Goal: Check status: Check status

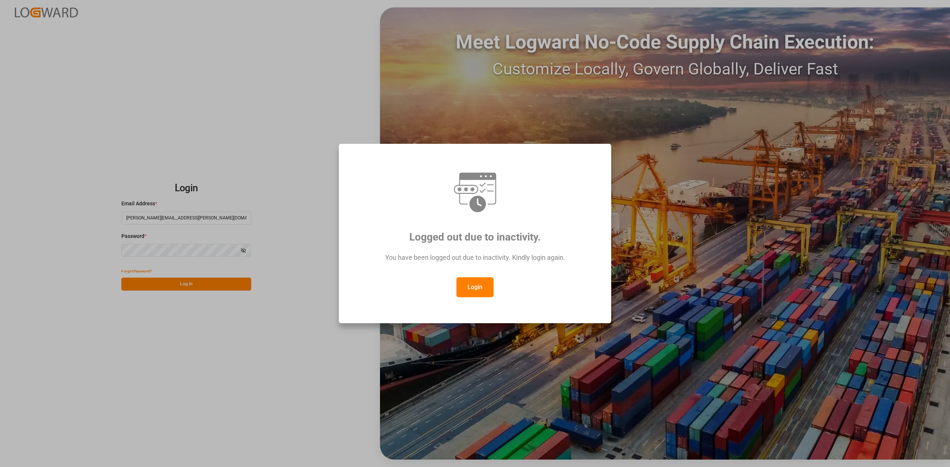
click at [472, 291] on button "Login" at bounding box center [474, 287] width 37 height 20
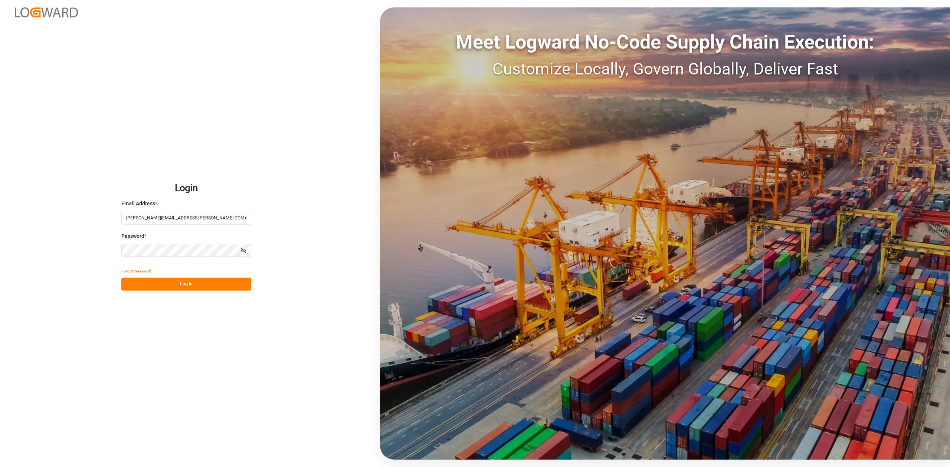
click at [173, 285] on button "Log In" at bounding box center [186, 284] width 130 height 13
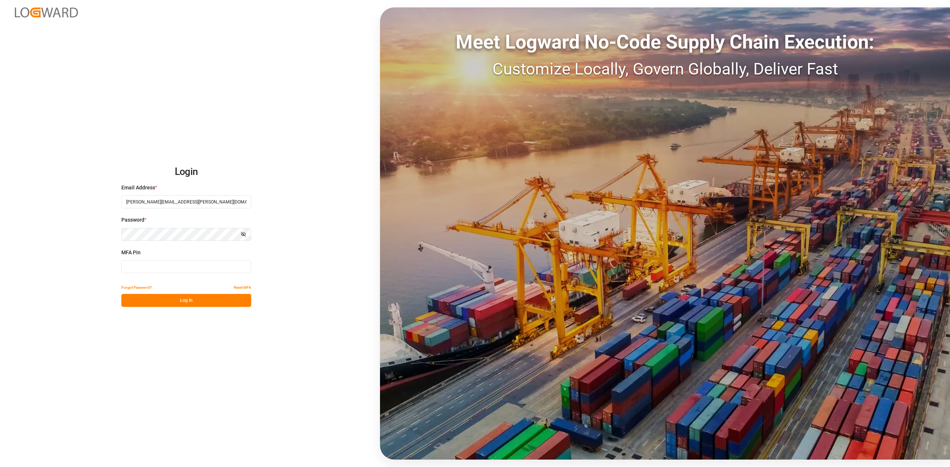
click at [159, 264] on input at bounding box center [186, 266] width 130 height 13
type input "769870"
click at [183, 302] on button "Log In" at bounding box center [186, 300] width 130 height 13
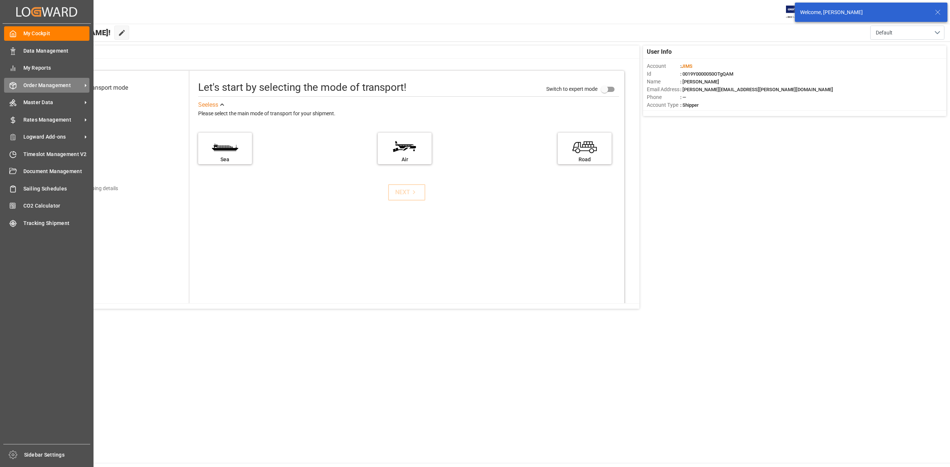
click at [48, 86] on span "Order Management" at bounding box center [52, 86] width 59 height 8
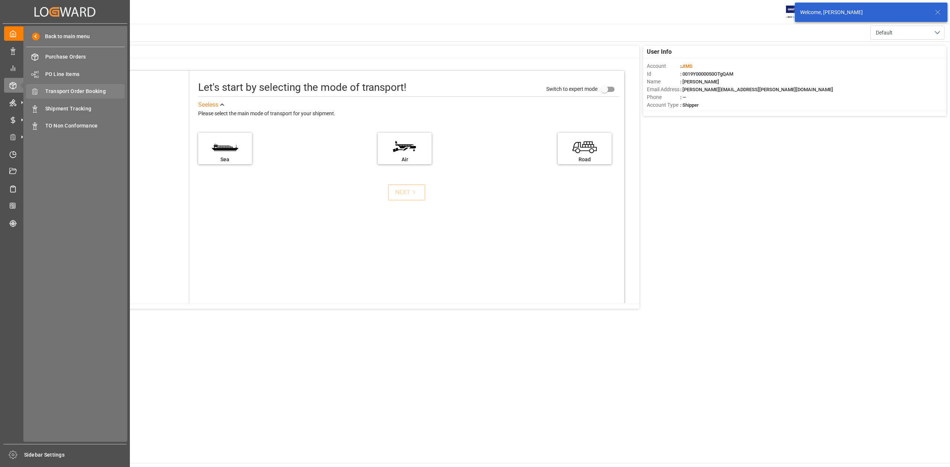
click at [86, 89] on span "Transport Order Booking" at bounding box center [85, 92] width 80 height 8
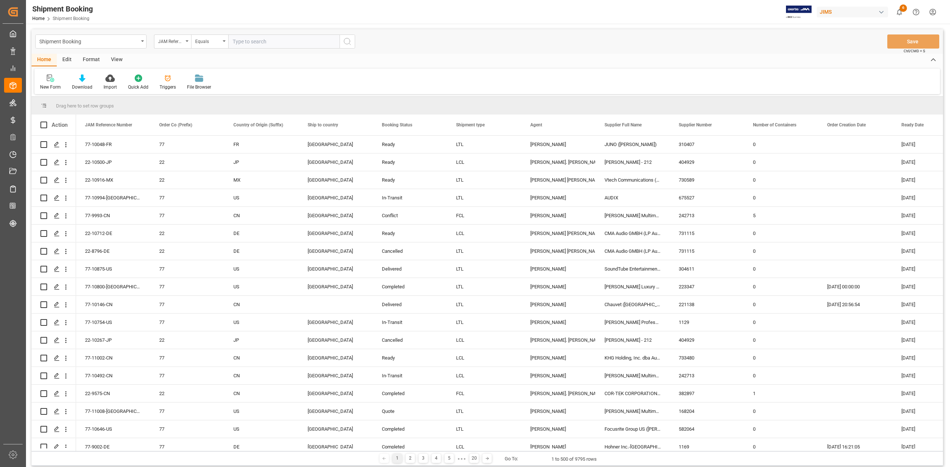
click at [284, 45] on input "text" at bounding box center [283, 42] width 111 height 14
paste input "77-8410-SE"
type input "77-8410-SE"
click at [348, 45] on icon "search button" at bounding box center [347, 41] width 9 height 9
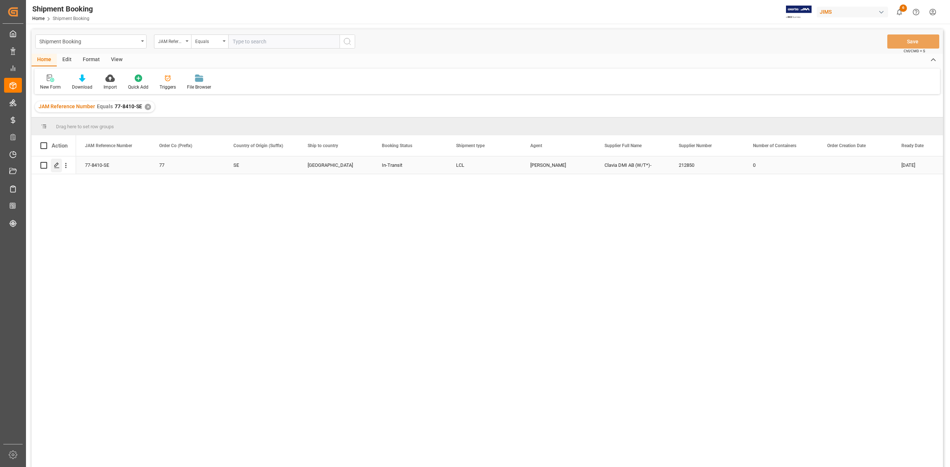
click at [60, 164] on div "Press SPACE to select this row." at bounding box center [56, 166] width 11 height 14
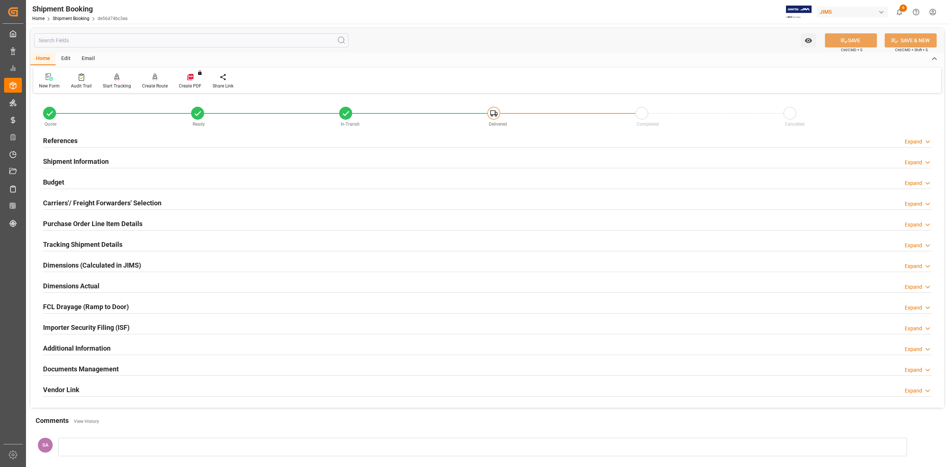
click at [86, 368] on h2 "Documents Management" at bounding box center [81, 369] width 76 height 10
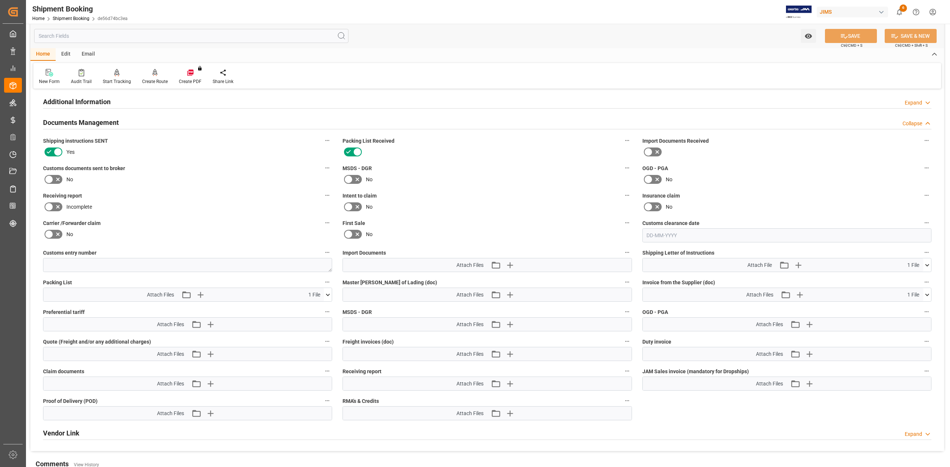
scroll to position [247, 0]
click at [511, 265] on icon "button" at bounding box center [509, 265] width 12 height 12
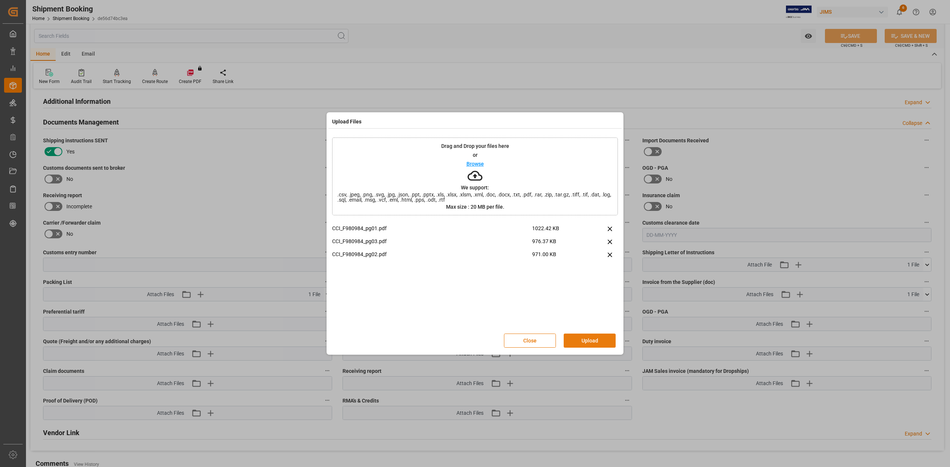
click at [581, 340] on button "Upload" at bounding box center [590, 341] width 52 height 14
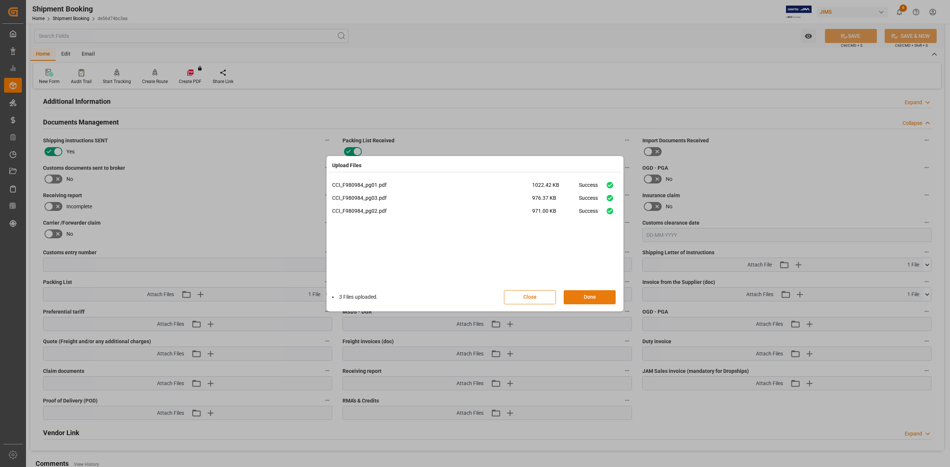
click at [584, 301] on button "Done" at bounding box center [590, 297] width 52 height 14
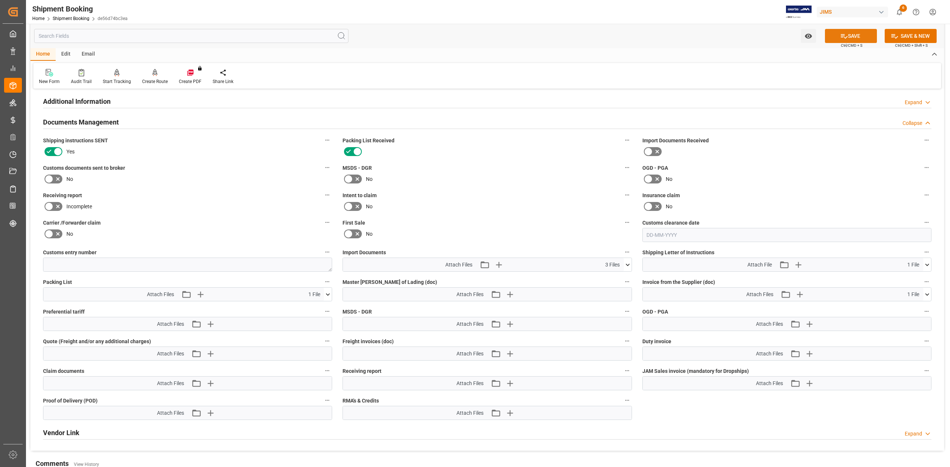
click at [855, 30] on button "SAVE" at bounding box center [851, 36] width 52 height 14
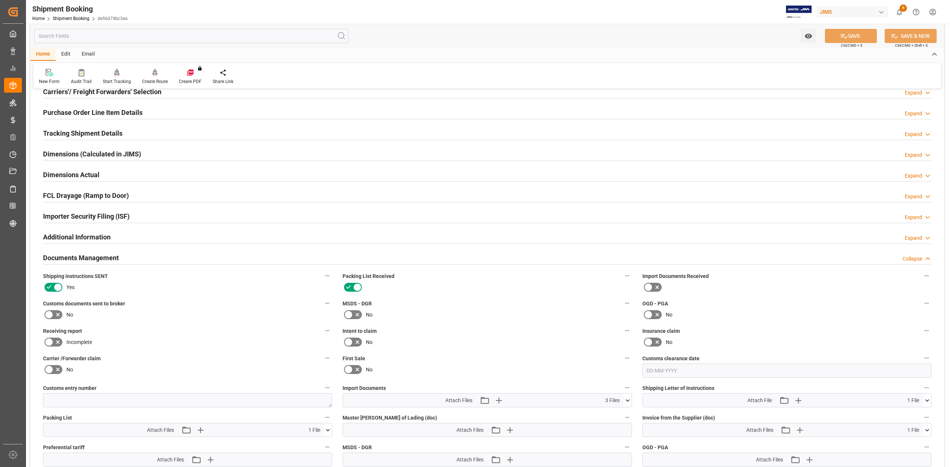
scroll to position [0, 0]
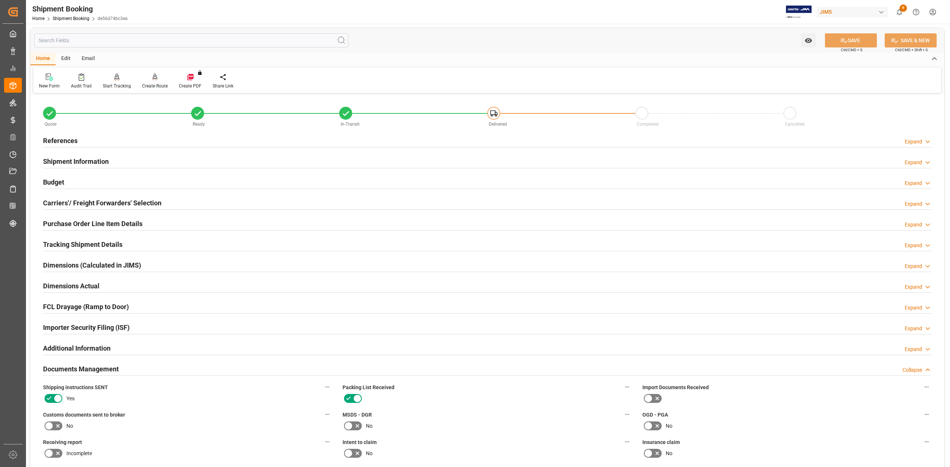
click at [62, 141] on h2 "References" at bounding box center [60, 141] width 35 height 10
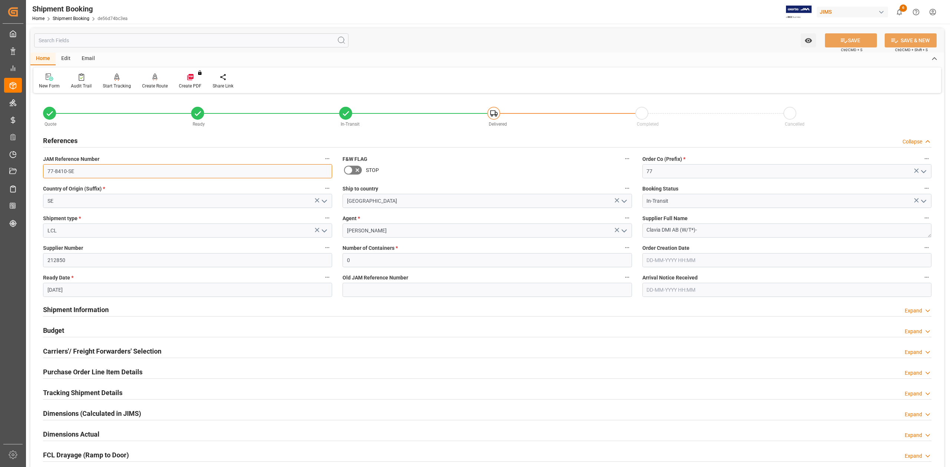
click at [86, 173] on input "77-8410-SE" at bounding box center [187, 171] width 289 height 14
click at [85, 173] on div "Quote Ready In-Transit Delivered Completed Cancelled References Collapse JAM Re…" at bounding box center [486, 470] width 913 height 751
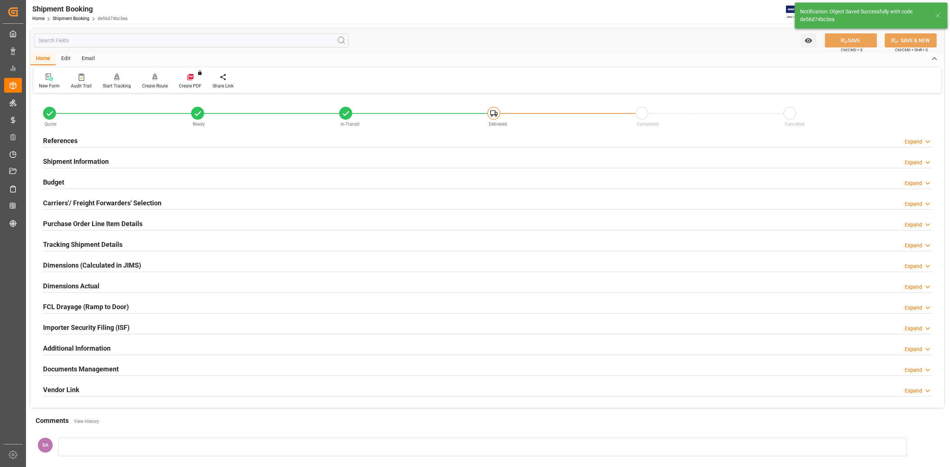
click at [67, 142] on h2 "References" at bounding box center [60, 141] width 35 height 10
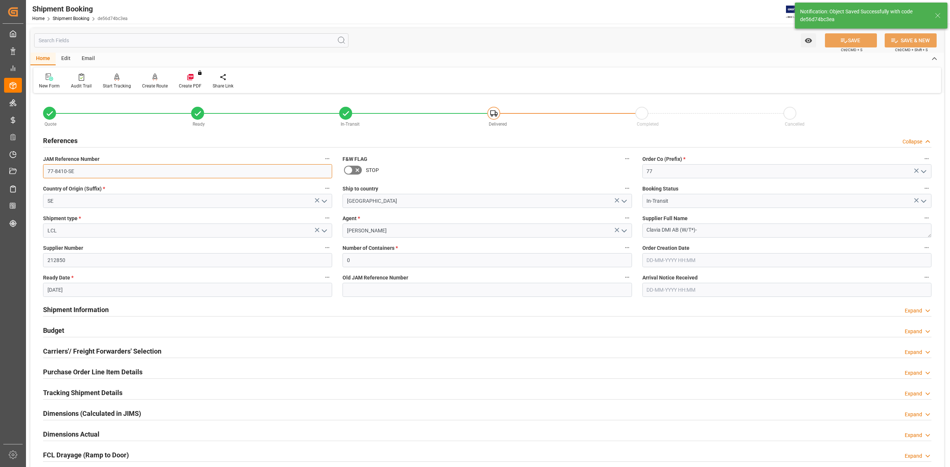
click at [76, 168] on input "77-8410-SE" at bounding box center [187, 171] width 289 height 14
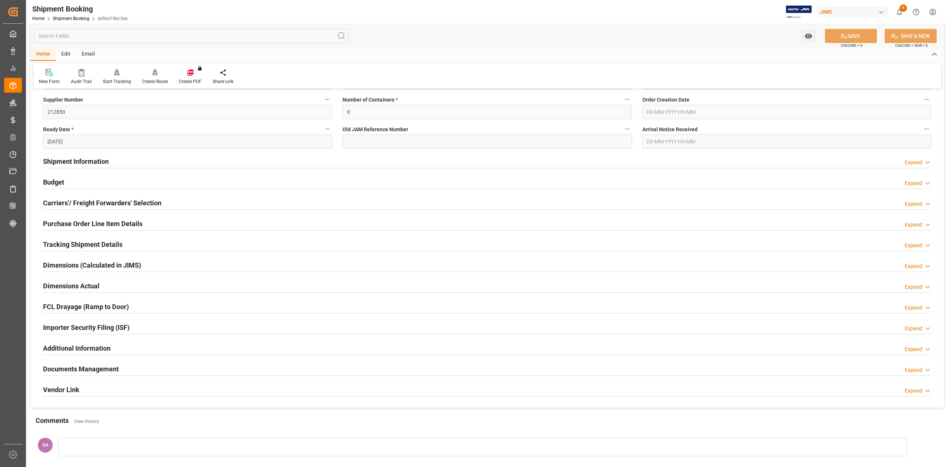
click at [60, 244] on h2 "Tracking Shipment Details" at bounding box center [82, 245] width 79 height 10
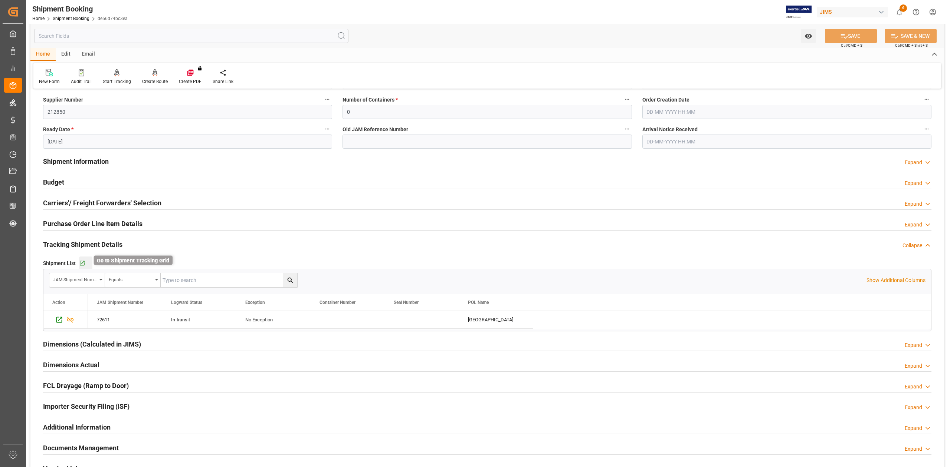
click at [82, 264] on icon "button" at bounding box center [82, 263] width 6 height 6
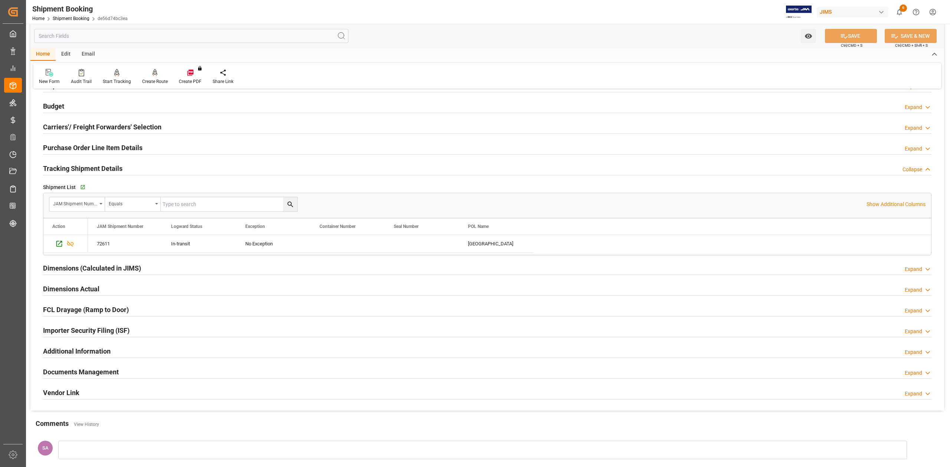
scroll to position [297, 0]
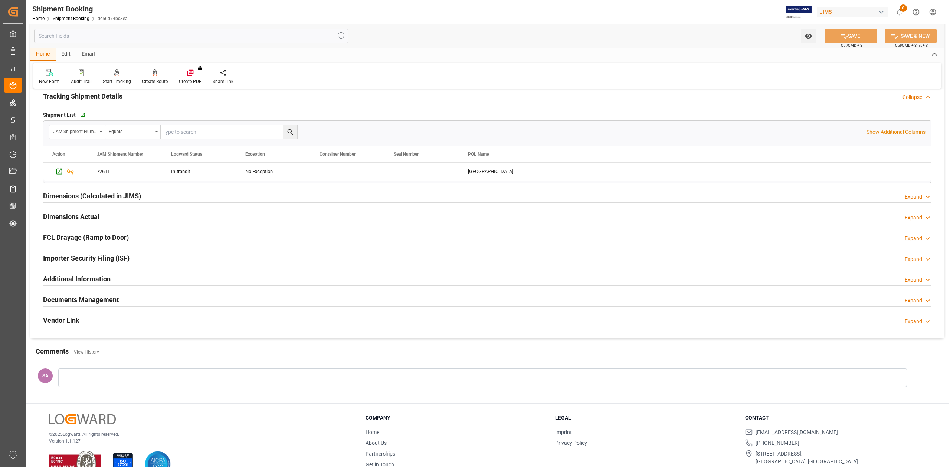
drag, startPoint x: 78, startPoint y: 298, endPoint x: 134, endPoint y: 299, distance: 56.0
click at [78, 297] on h2 "Documents Management" at bounding box center [81, 300] width 76 height 10
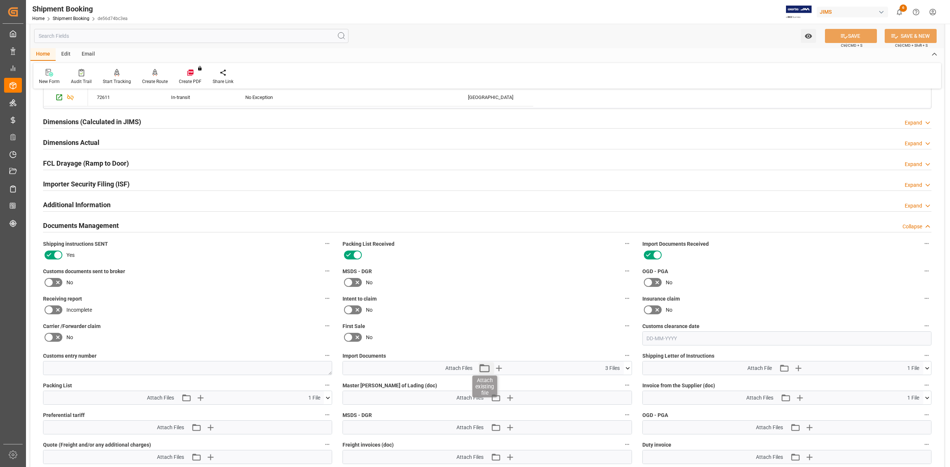
scroll to position [445, 0]
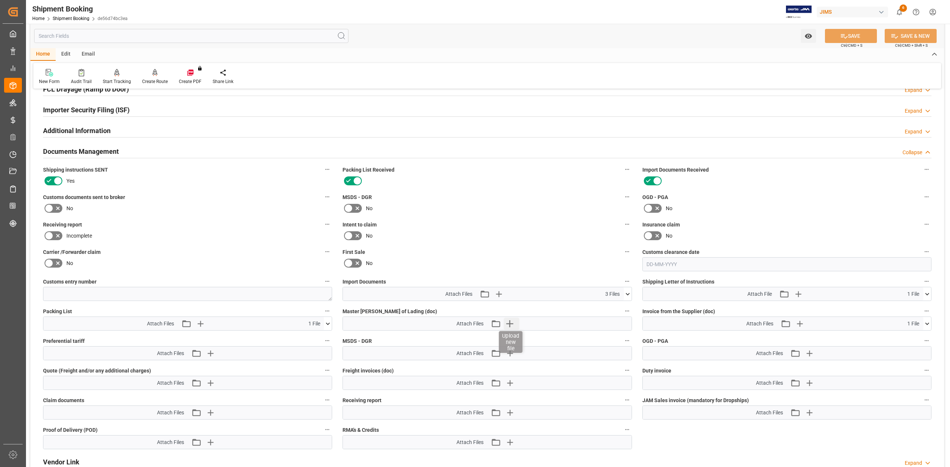
click at [506, 324] on icon "button" at bounding box center [509, 324] width 12 height 12
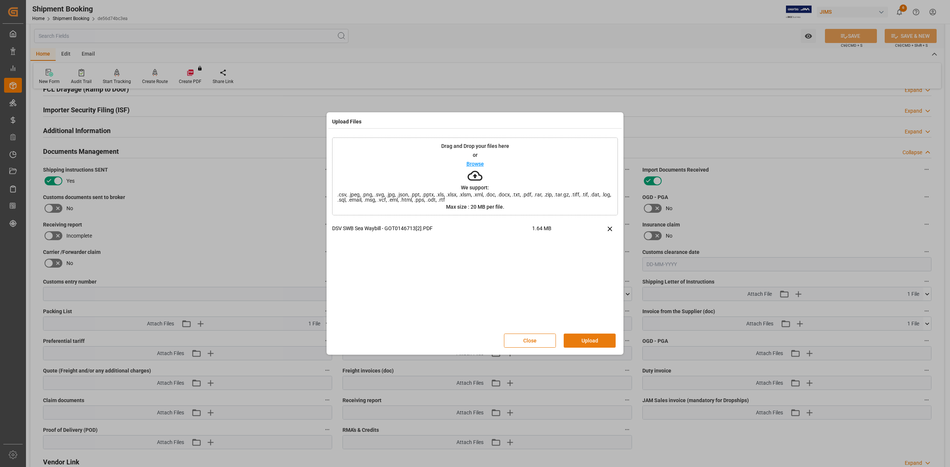
click at [597, 340] on button "Upload" at bounding box center [590, 341] width 52 height 14
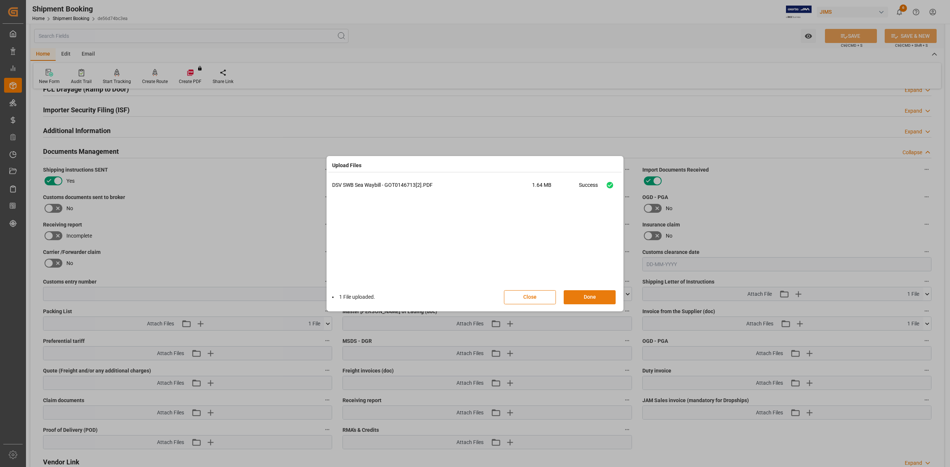
click at [590, 297] on button "Done" at bounding box center [590, 297] width 52 height 14
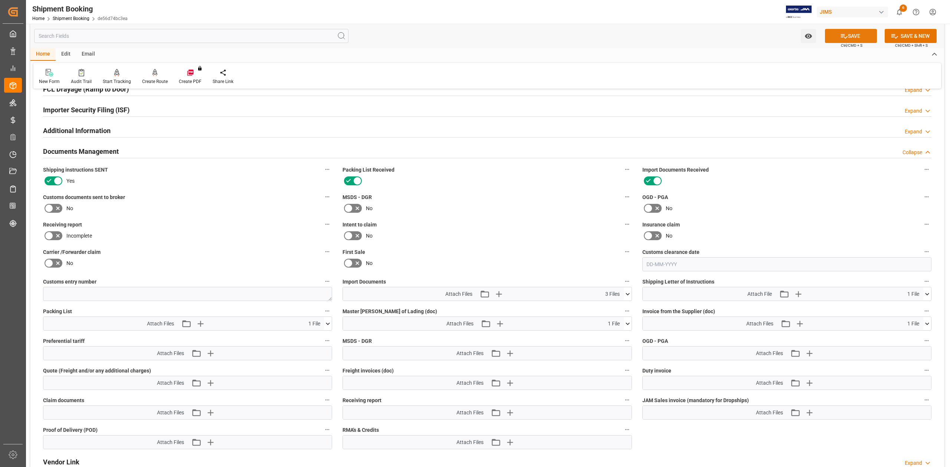
click at [843, 37] on icon at bounding box center [844, 36] width 8 height 8
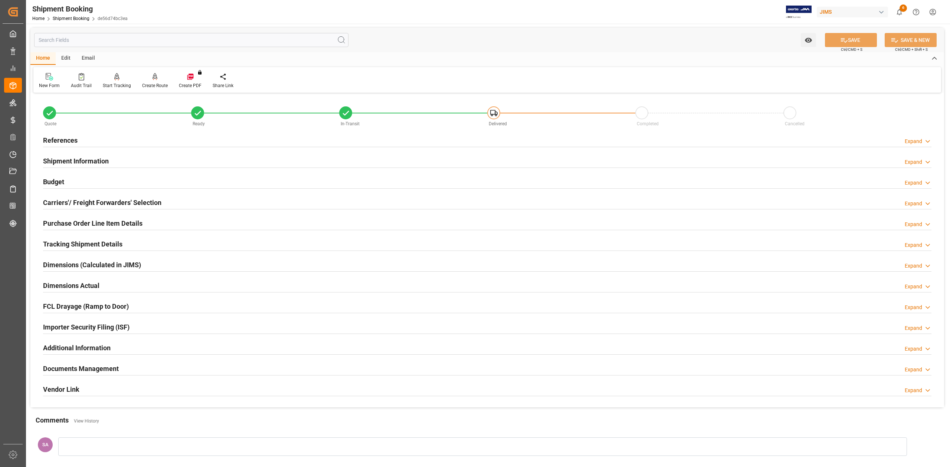
scroll to position [0, 0]
click at [65, 142] on h2 "References" at bounding box center [60, 141] width 35 height 10
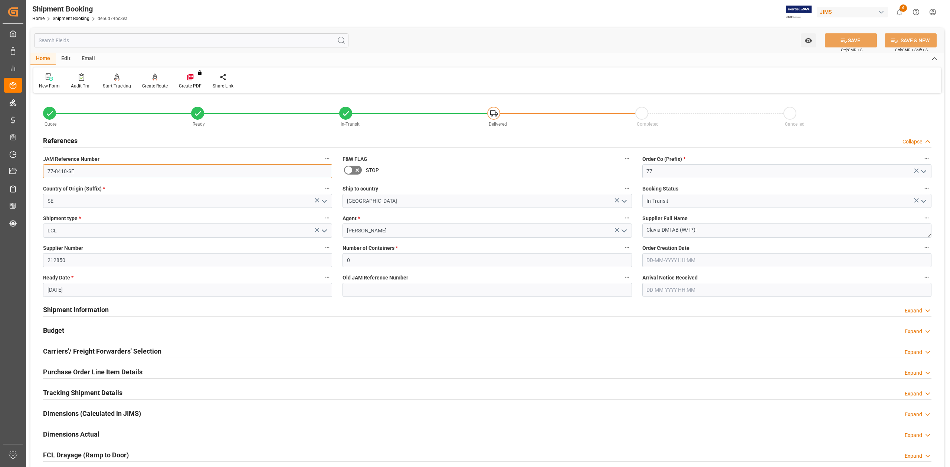
click at [110, 172] on input "77-8410-SE" at bounding box center [187, 171] width 289 height 14
click at [719, 231] on textarea "Clavia DMI AB (W/T*)-" at bounding box center [786, 231] width 289 height 14
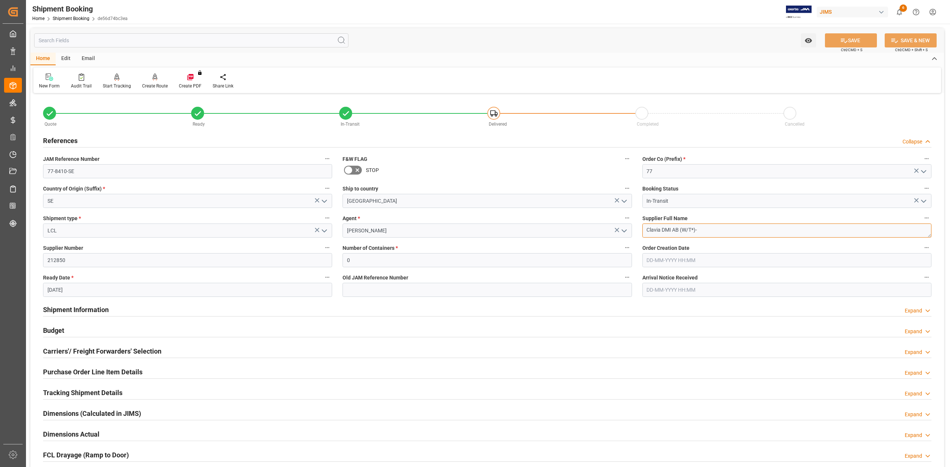
click at [719, 231] on textarea "Clavia DMI AB (W/T*)-" at bounding box center [786, 231] width 289 height 14
drag, startPoint x: 104, startPoint y: 306, endPoint x: 405, endPoint y: 328, distance: 302.4
click at [104, 306] on h2 "Shipment Information" at bounding box center [76, 310] width 66 height 10
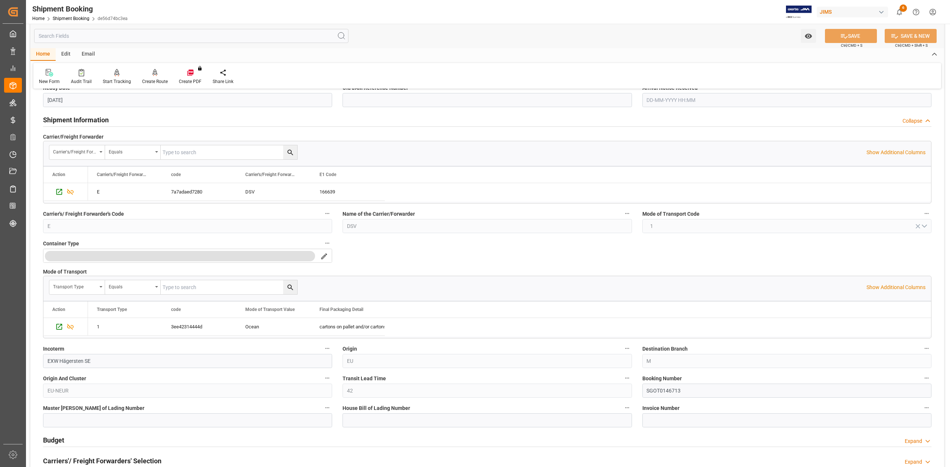
scroll to position [247, 0]
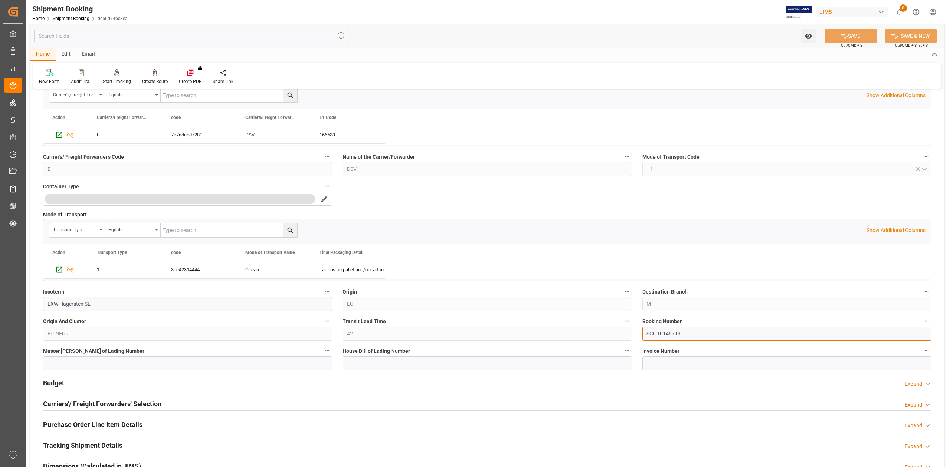
click at [665, 335] on input "SGOT0146713" at bounding box center [786, 334] width 289 height 14
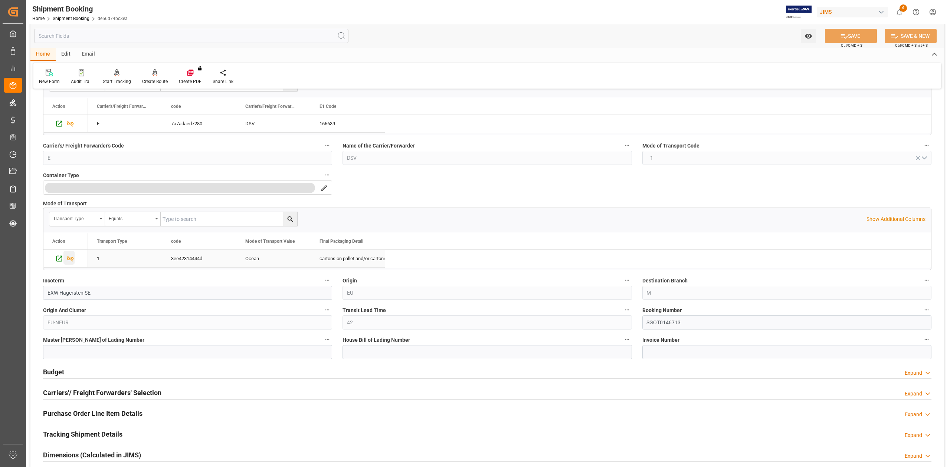
scroll to position [346, 0]
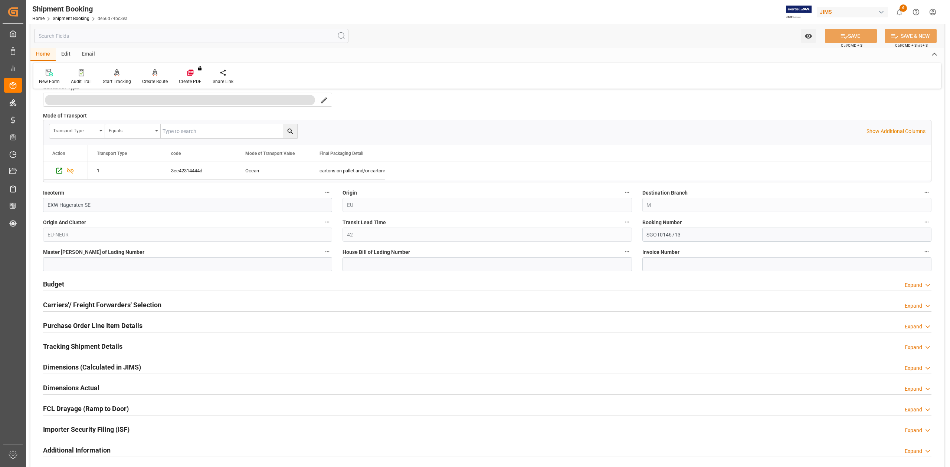
click at [59, 289] on h2 "Budget" at bounding box center [53, 284] width 21 height 10
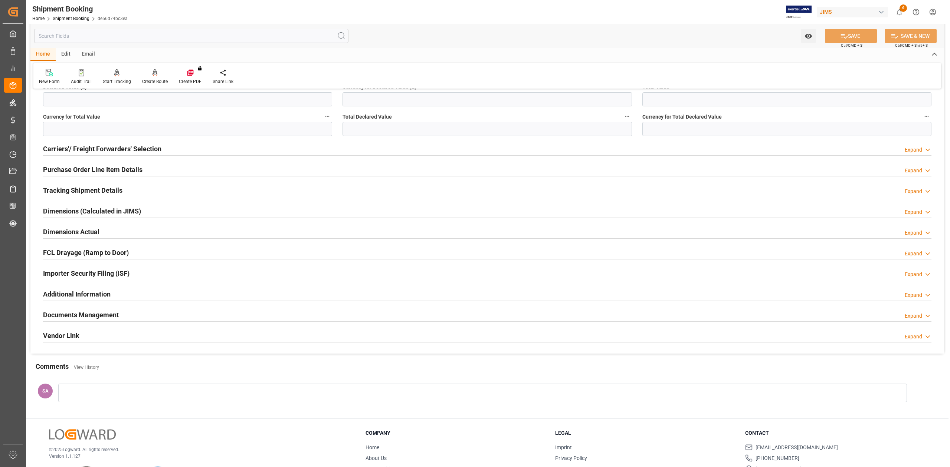
scroll to position [692, 0]
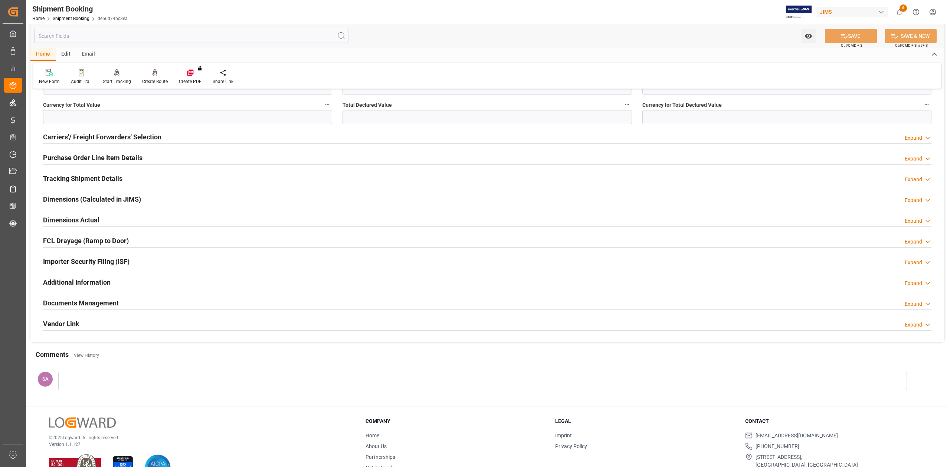
click at [68, 225] on h2 "Dimensions Actual" at bounding box center [71, 220] width 56 height 10
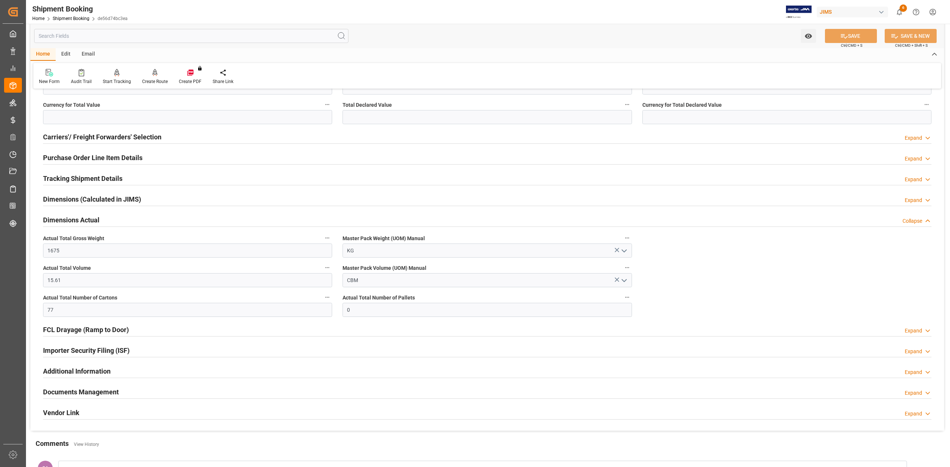
click at [70, 222] on h2 "Dimensions Actual" at bounding box center [71, 220] width 56 height 10
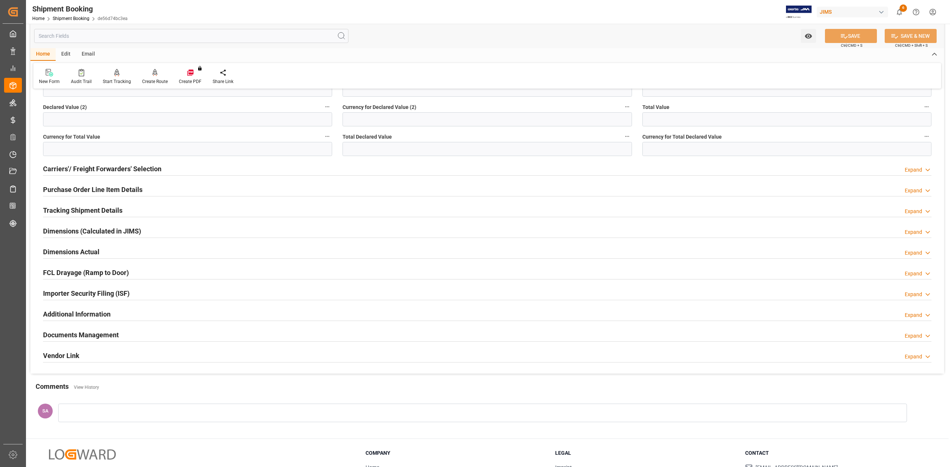
scroll to position [643, 0]
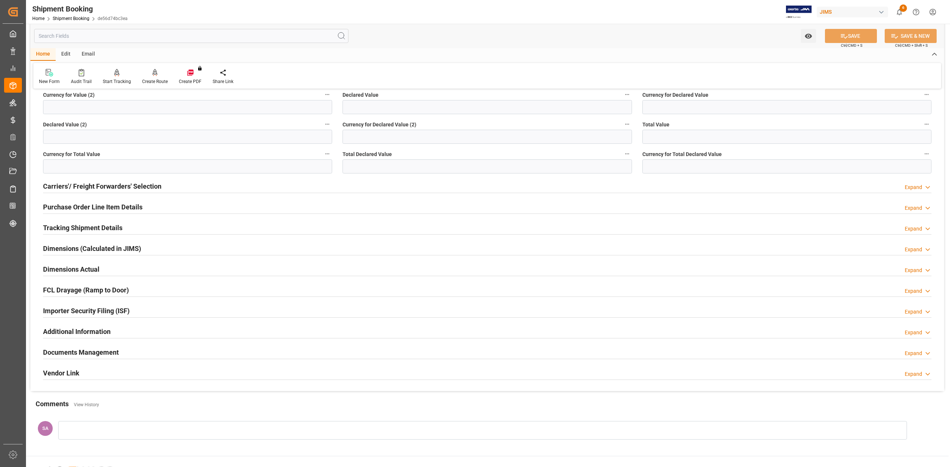
drag, startPoint x: 81, startPoint y: 206, endPoint x: 82, endPoint y: 223, distance: 16.4
click at [81, 206] on h2 "Purchase Order Line Item Details" at bounding box center [92, 207] width 99 height 10
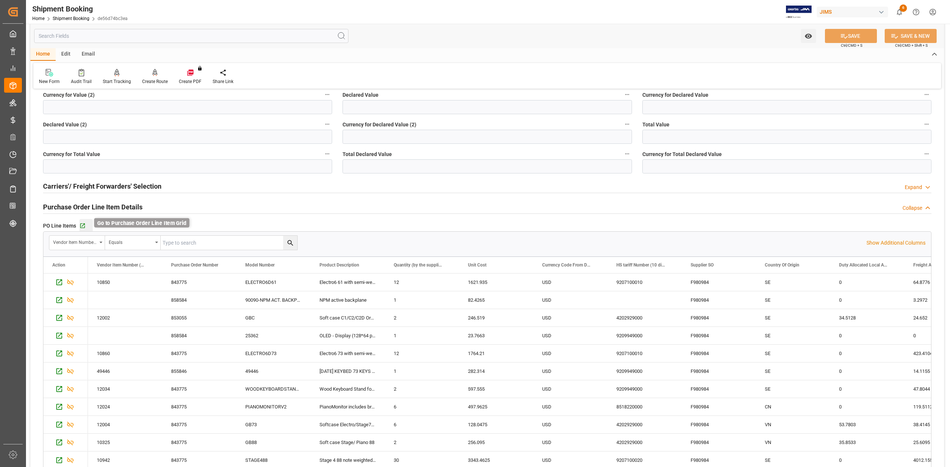
click at [82, 226] on icon "button" at bounding box center [82, 226] width 6 height 6
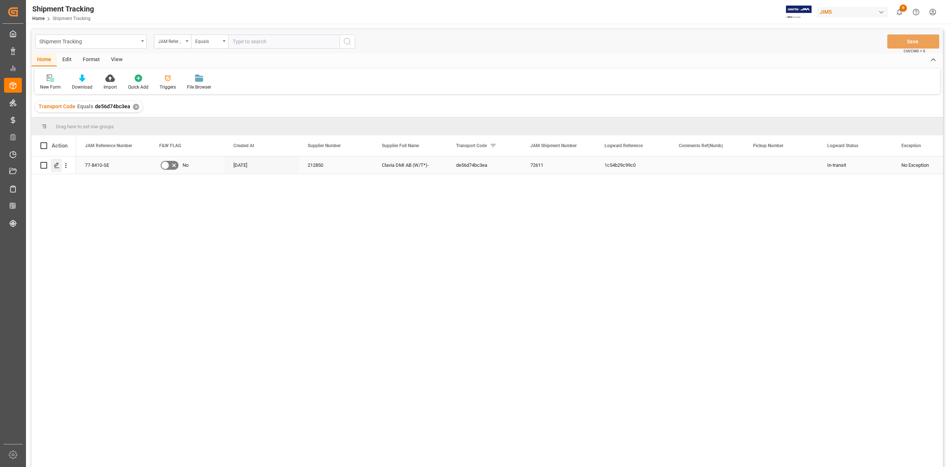
click at [59, 165] on icon "Press SPACE to select this row." at bounding box center [57, 165] width 6 height 6
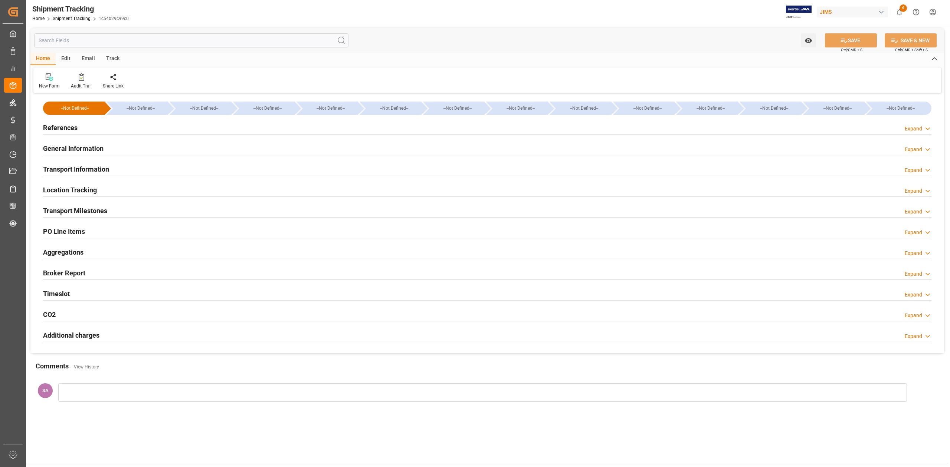
type input "01-08-2025 00:00"
type input "14-08-2025 00:00"
type input "15-08-2025 14:31"
type input "04-09-2025 15:00"
type input "04-09-2025 19:04"
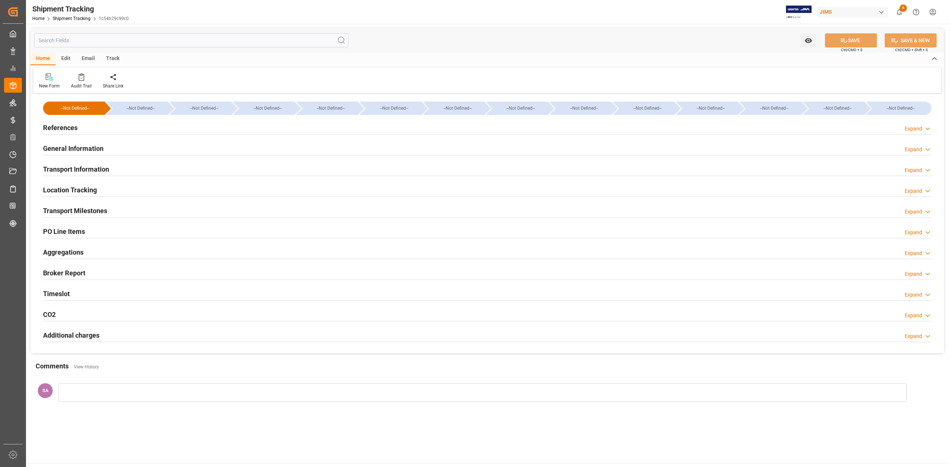
type input "[DATE]"
type input "26-09-2025 09:13"
click at [92, 209] on h2 "Transport Milestones" at bounding box center [75, 211] width 64 height 10
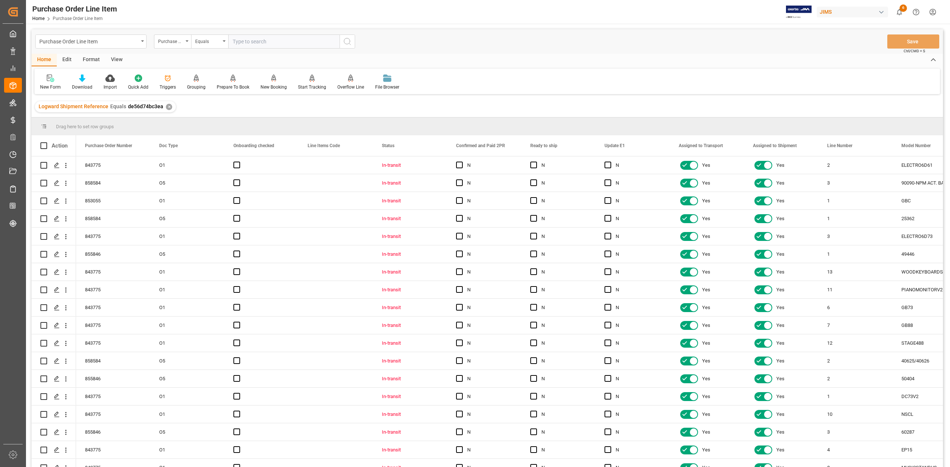
click at [116, 59] on div "View" at bounding box center [116, 60] width 23 height 13
click at [88, 81] on icon at bounding box center [84, 78] width 7 height 7
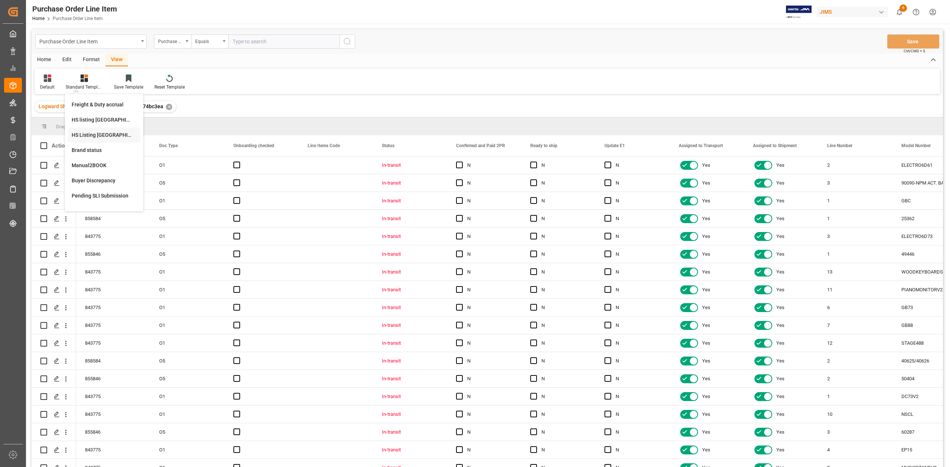
click at [95, 134] on div "HS Listing CANADA" at bounding box center [104, 135] width 65 height 8
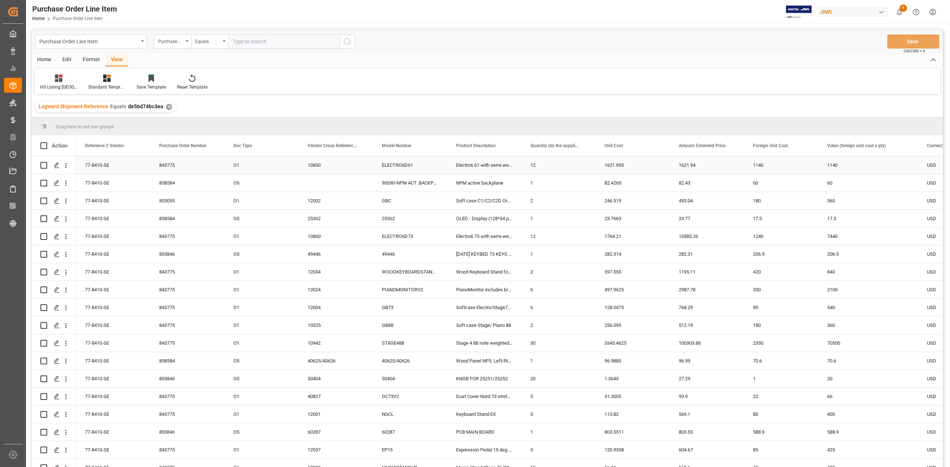
click at [109, 168] on div "77-8410-SE" at bounding box center [113, 165] width 74 height 17
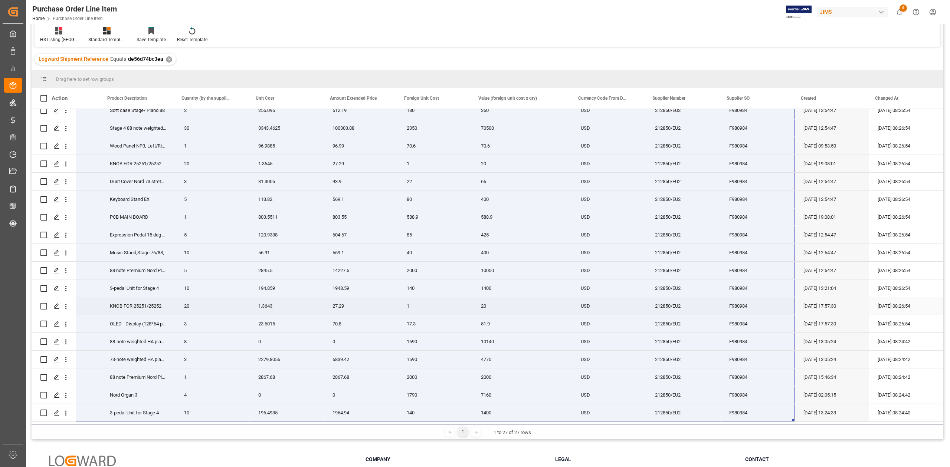
scroll to position [110, 0]
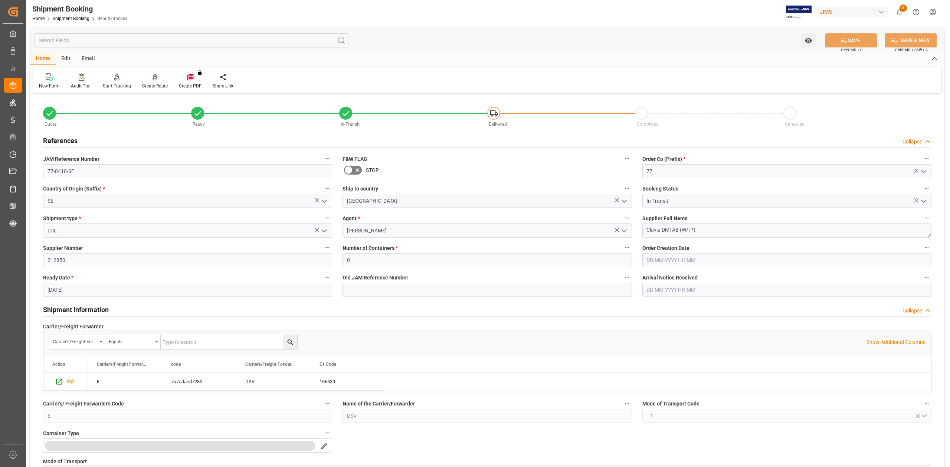
click at [63, 141] on h2 "References" at bounding box center [60, 141] width 35 height 10
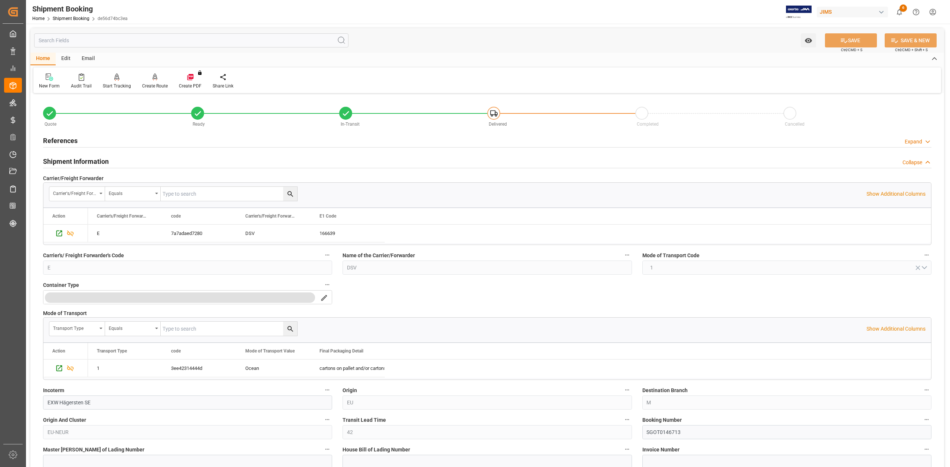
click at [70, 139] on h2 "References" at bounding box center [60, 141] width 35 height 10
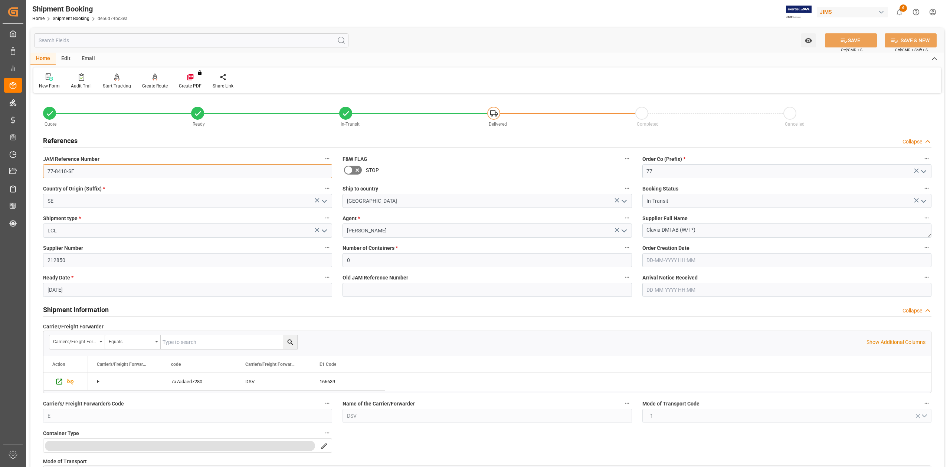
click at [82, 170] on input "77-8410-SE" at bounding box center [187, 171] width 289 height 14
click at [721, 234] on textarea "Clavia DMI AB (W/T*)-" at bounding box center [786, 231] width 289 height 14
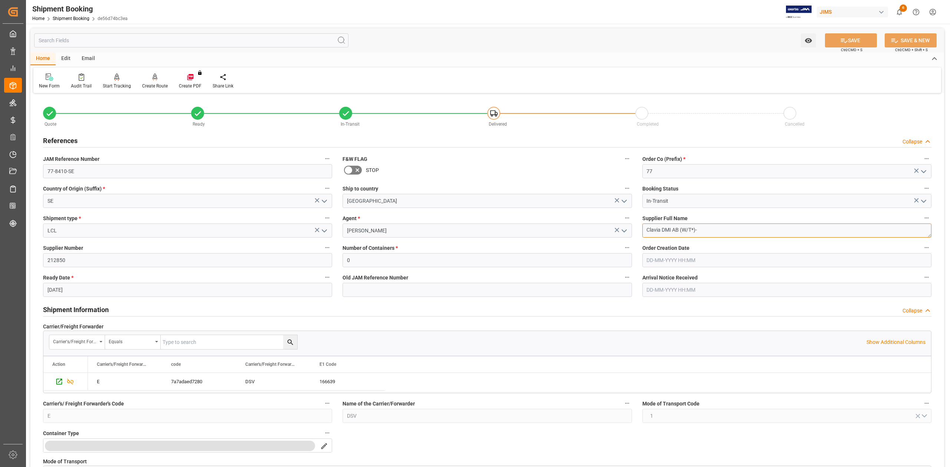
click at [721, 234] on textarea "Clavia DMI AB (W/T*)-" at bounding box center [786, 231] width 289 height 14
click at [109, 169] on input "77-8410-SE" at bounding box center [187, 171] width 289 height 14
click at [706, 231] on textarea "Clavia DMI AB (W/T*)-" at bounding box center [786, 231] width 289 height 14
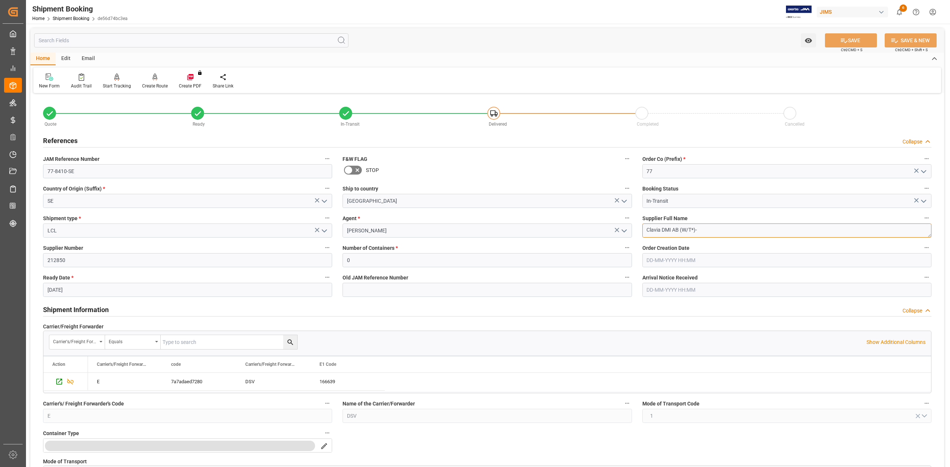
click at [706, 230] on textarea "Clavia DMI AB (W/T*)-" at bounding box center [786, 231] width 289 height 14
